Goal: Find specific page/section: Find specific page/section

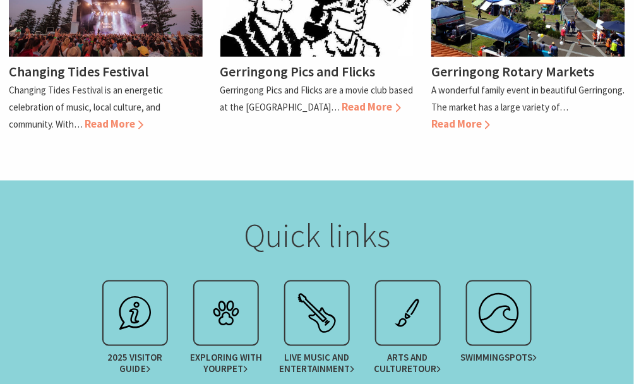
scroll to position [1578, 0]
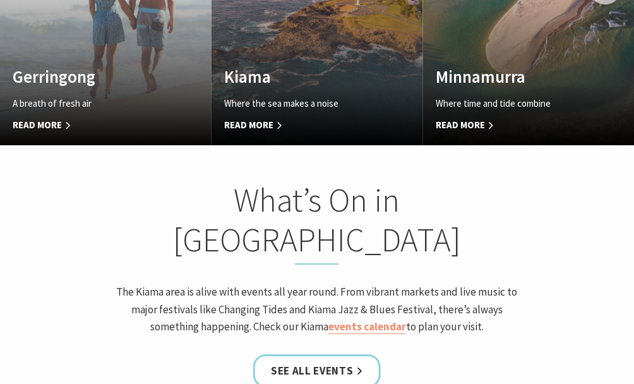
scroll to position [694, 0]
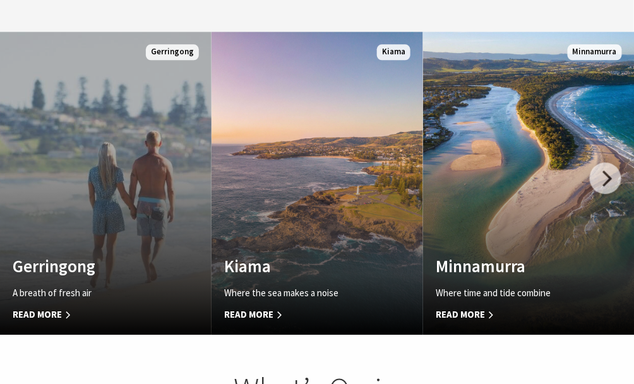
click at [78, 256] on h4 "Gerringong" at bounding box center [90, 266] width 155 height 20
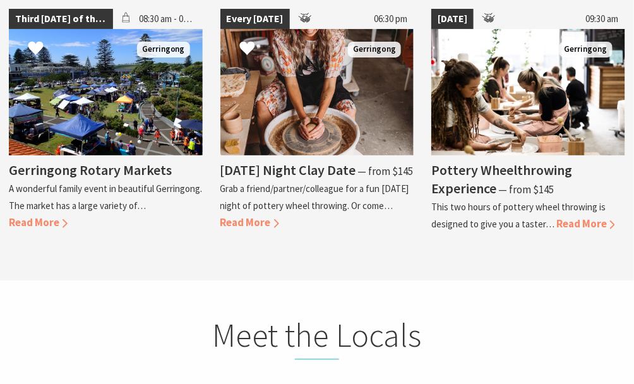
scroll to position [3534, 0]
